Goal: Information Seeking & Learning: Learn about a topic

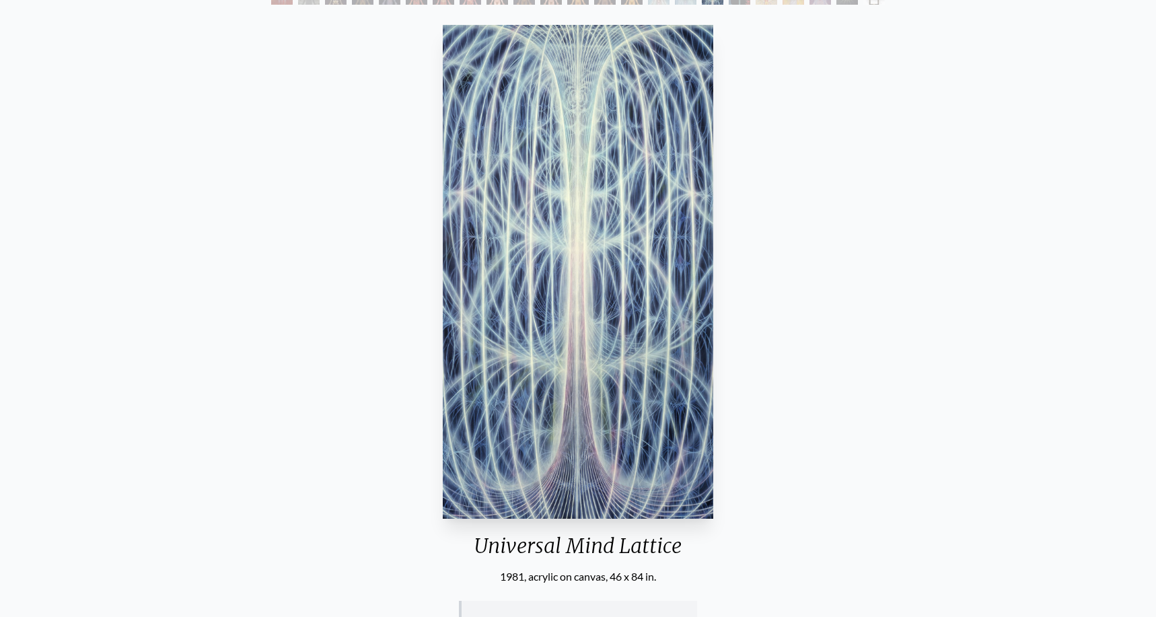
scroll to position [58, 0]
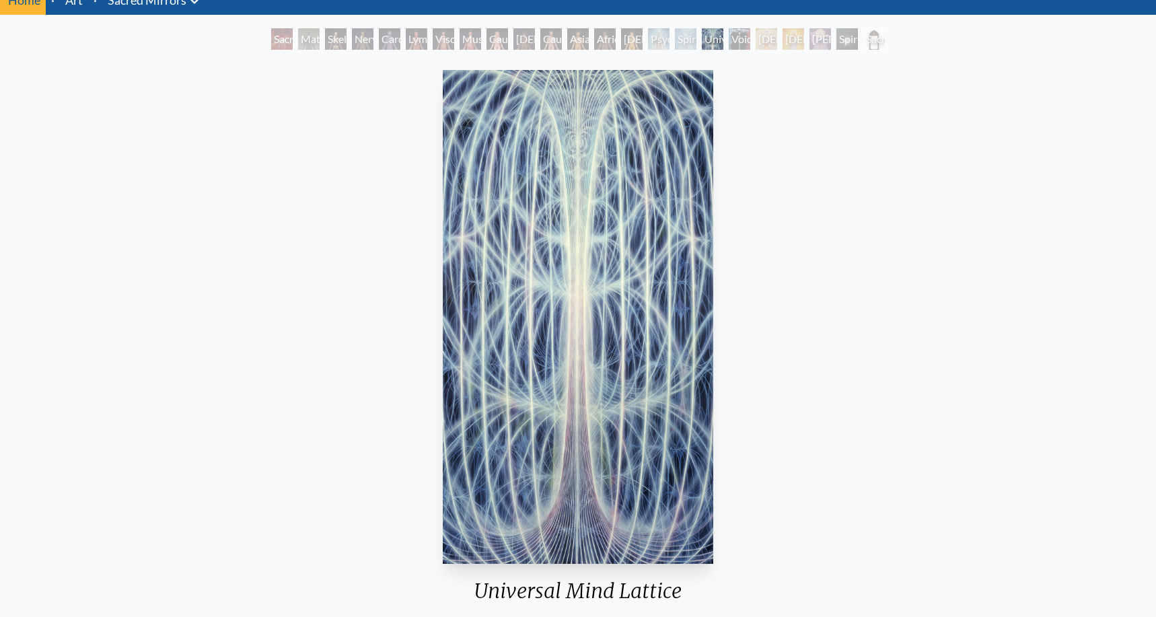
click at [565, 324] on img "17 / 23" at bounding box center [578, 317] width 271 height 494
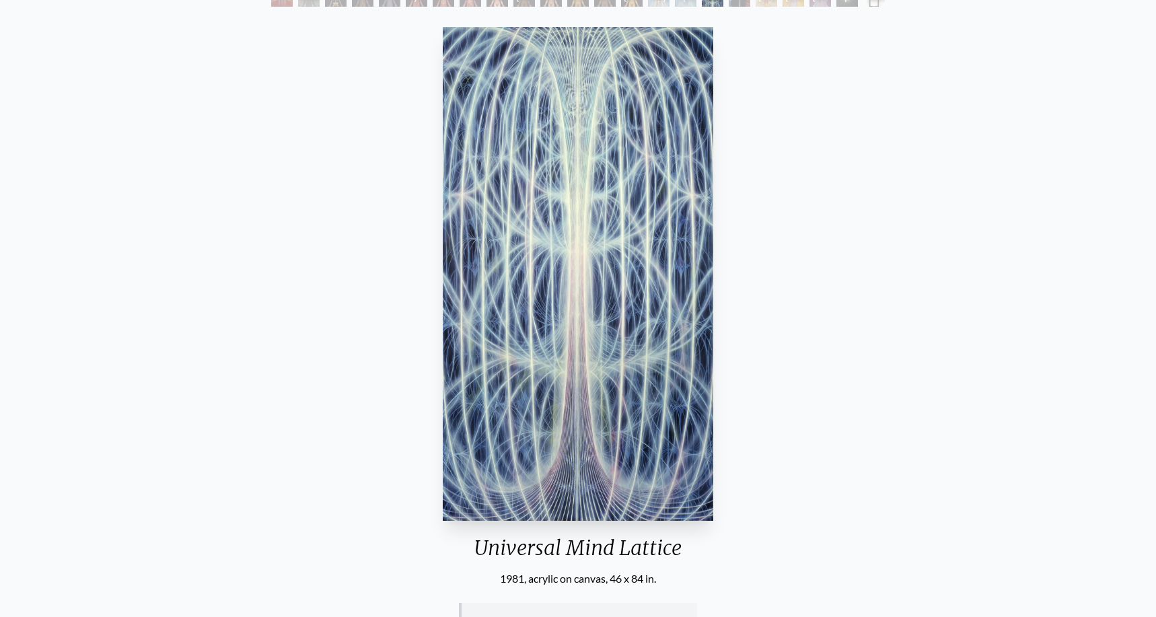
scroll to position [77, 0]
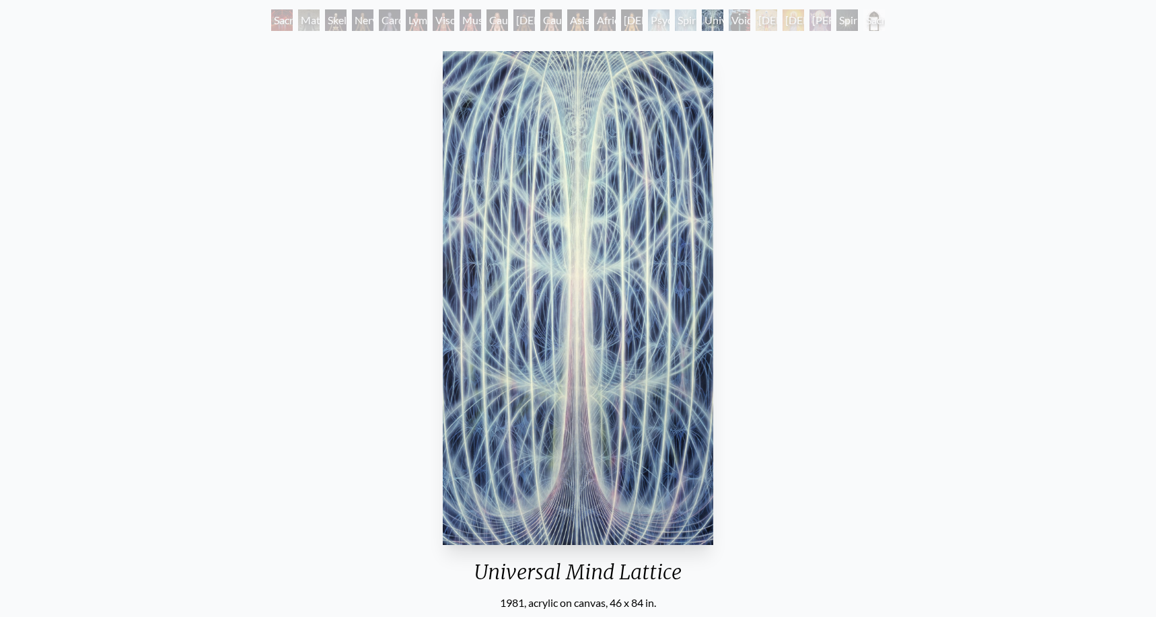
click at [284, 24] on div "Sacred Mirrors Room, [GEOGRAPHIC_DATA]" at bounding box center [282, 20] width 22 height 22
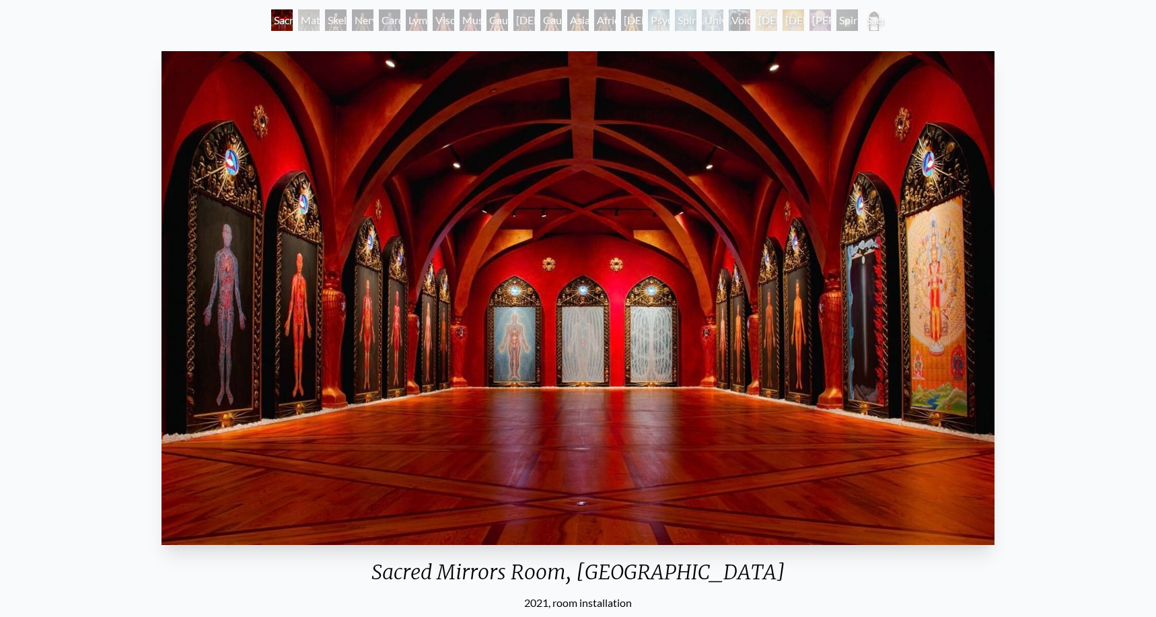
click at [353, 17] on div "Nervous System" at bounding box center [363, 20] width 22 height 22
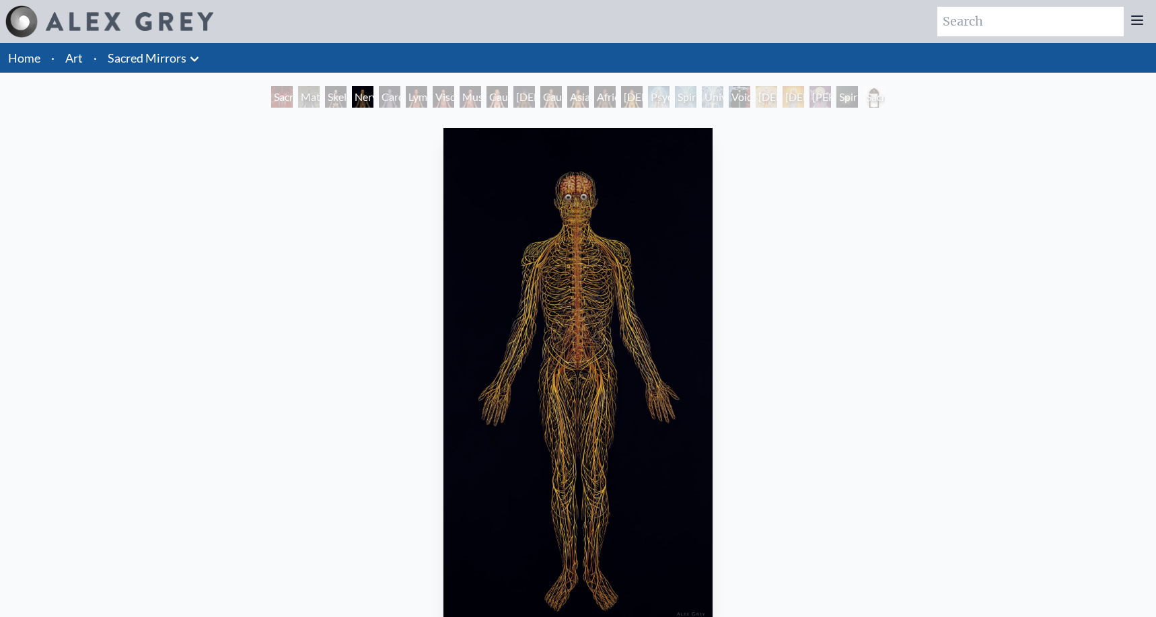
click at [417, 96] on div "Lymphatic System" at bounding box center [417, 97] width 22 height 22
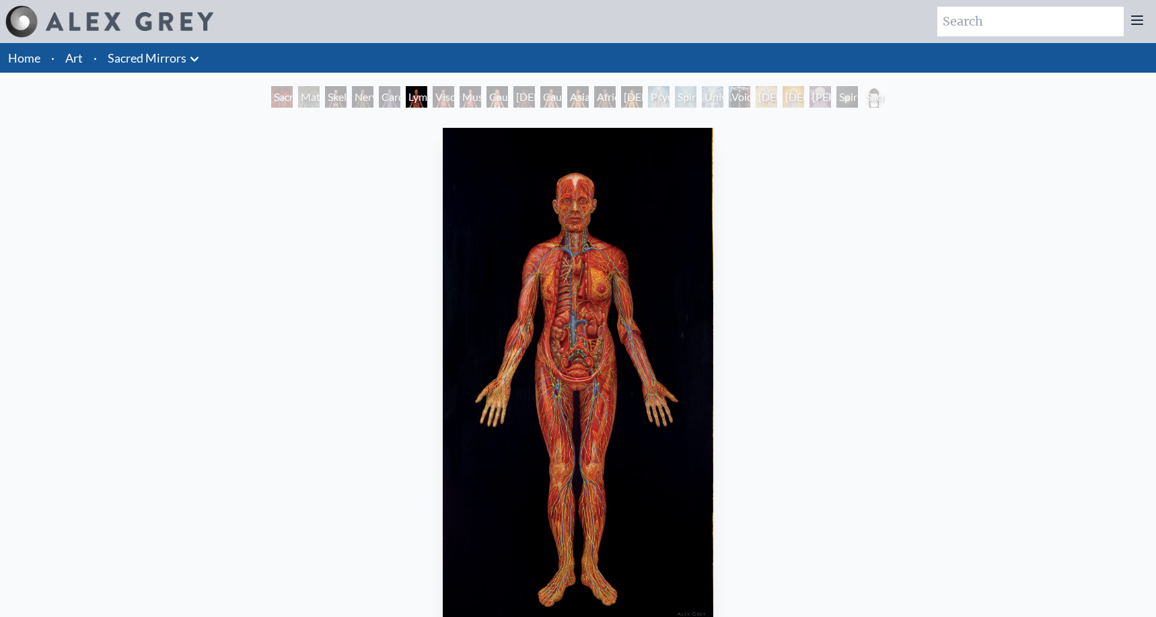
click at [513, 96] on div "[DEMOGRAPHIC_DATA] Woman" at bounding box center [524, 97] width 22 height 22
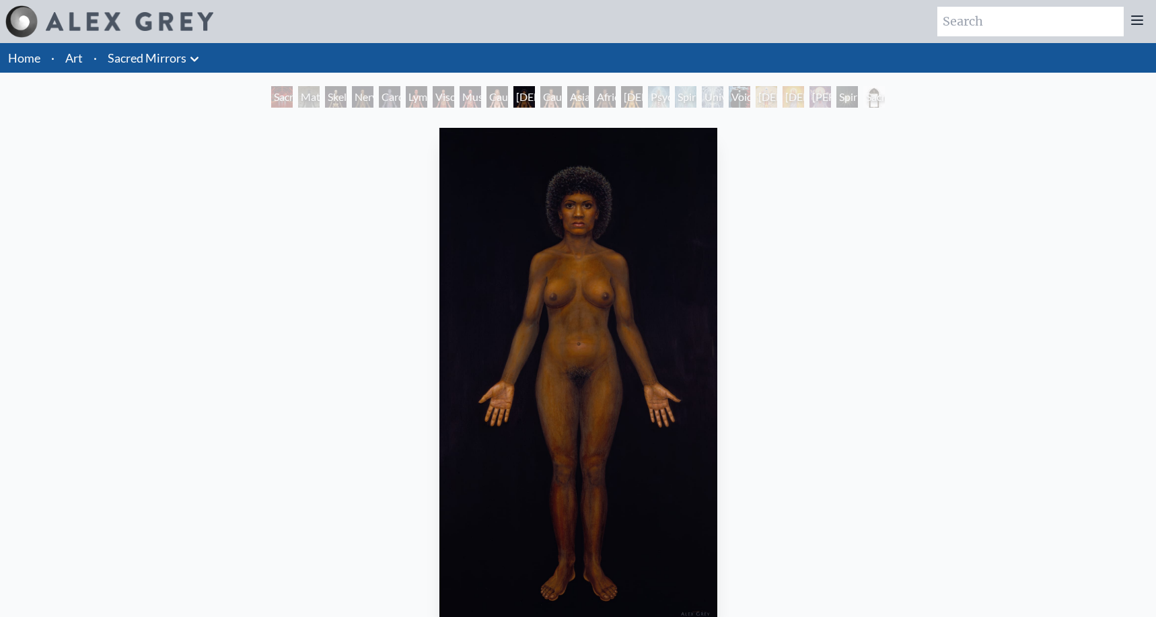
click at [360, 94] on div "Nervous System" at bounding box center [363, 97] width 22 height 22
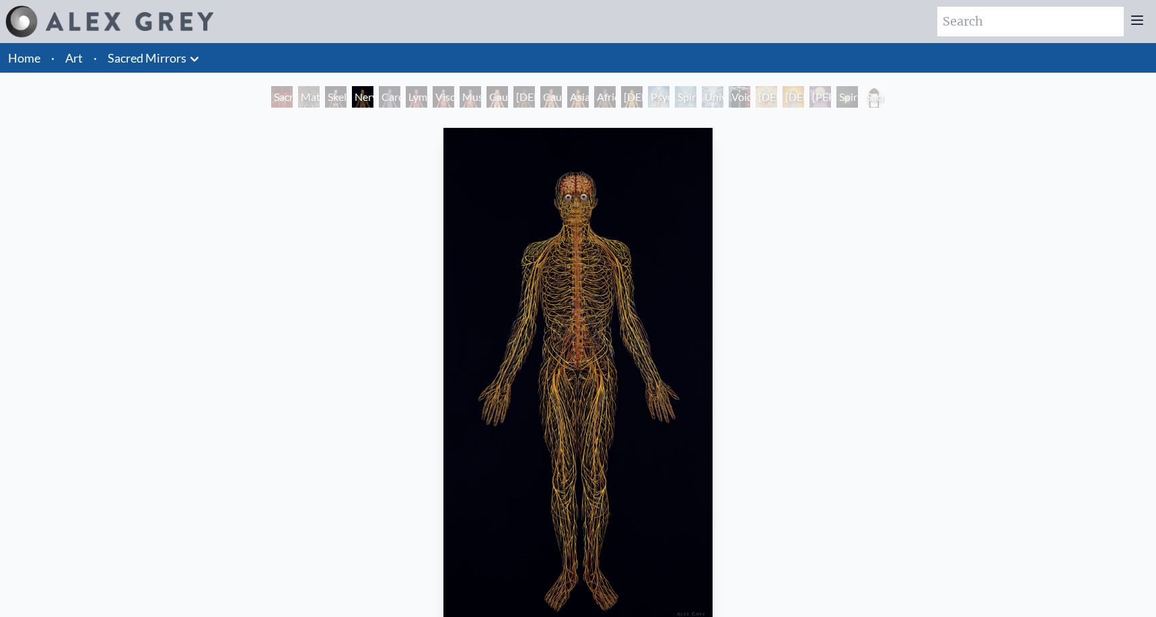
click at [281, 95] on div "Sacred Mirrors Room, [GEOGRAPHIC_DATA]" at bounding box center [282, 97] width 22 height 22
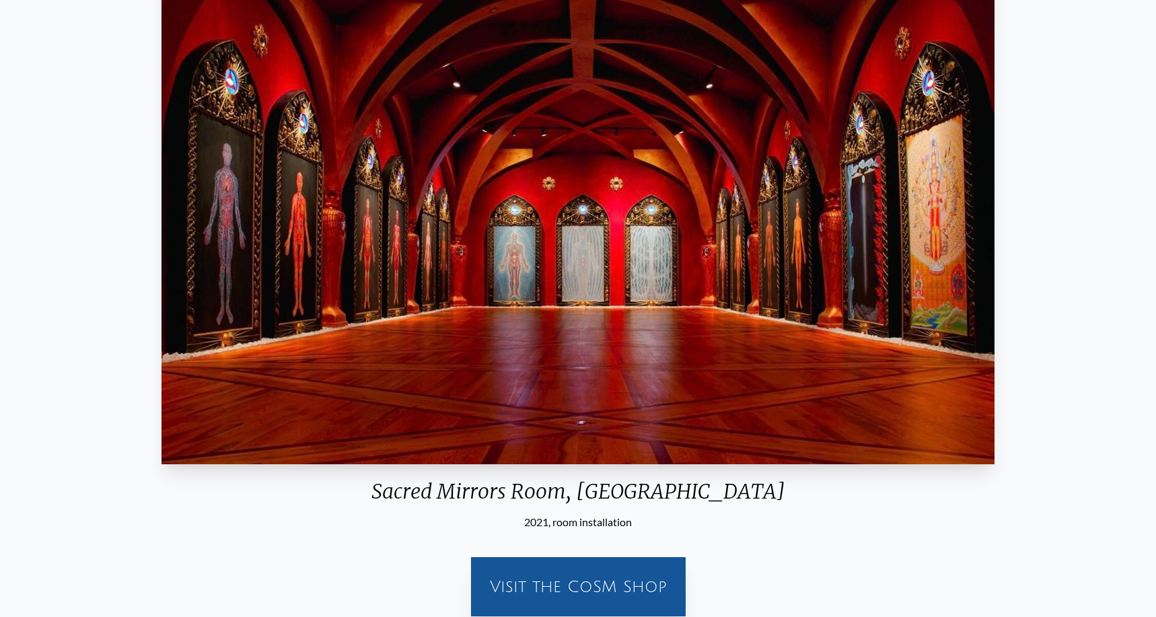
scroll to position [157, 0]
